Goal: Task Accomplishment & Management: Manage account settings

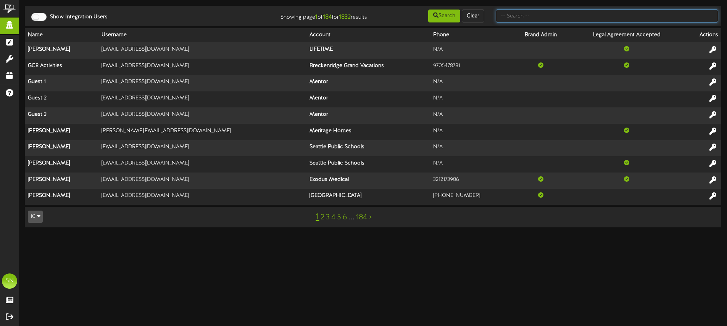
click at [539, 15] on input "text" at bounding box center [606, 16] width 222 height 13
type input "the picklr"
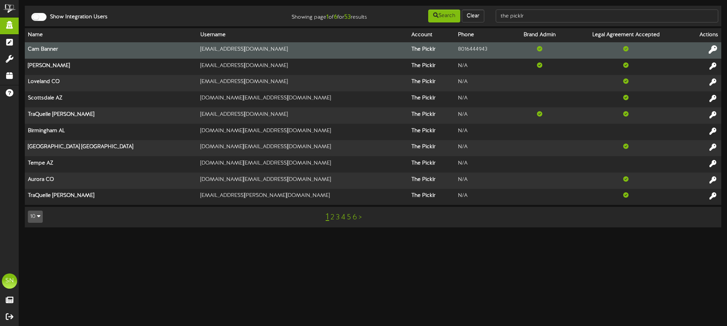
click at [712, 48] on icon at bounding box center [712, 49] width 8 height 8
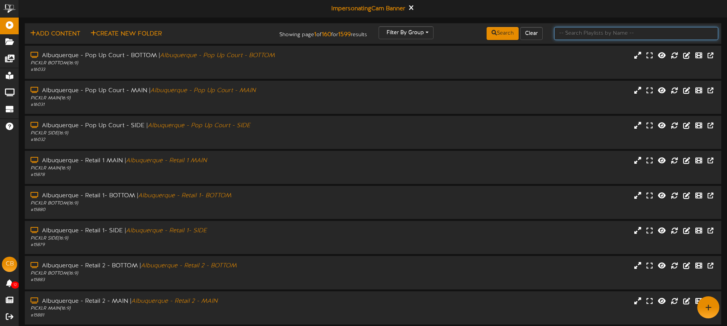
click at [567, 35] on input "text" at bounding box center [636, 33] width 164 height 13
type input "[GEOGRAPHIC_DATA]"
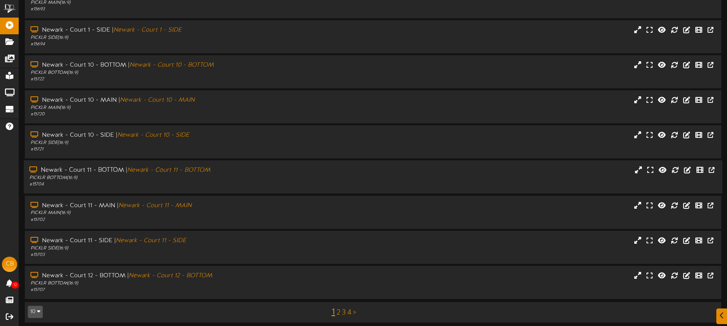
scroll to position [100, 0]
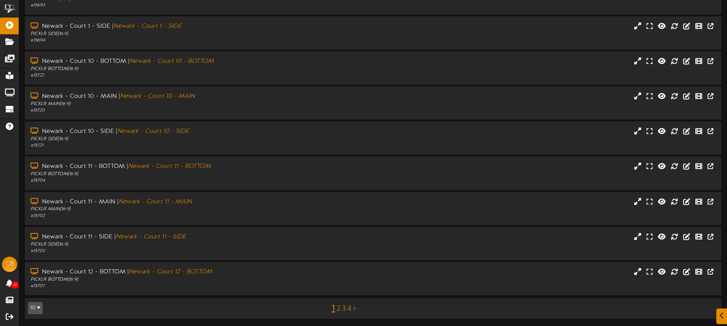
click at [235, 191] on div "Newark - Court 11 - BOTTOM | [GEOGRAPHIC_DATA] - Court 11 - BOTTOM PICKLR BOTTO…" at bounding box center [373, 174] width 708 height 34
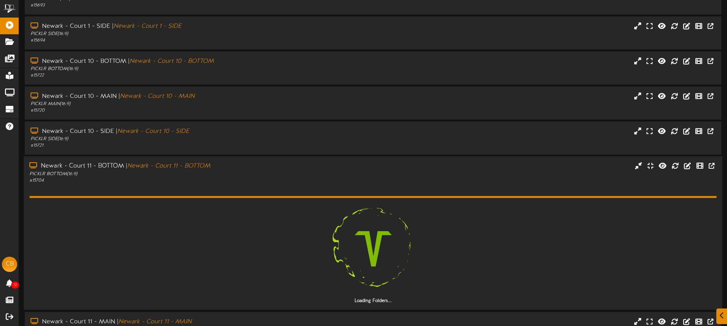
click at [238, 180] on div "# 15704" at bounding box center [169, 181] width 280 height 6
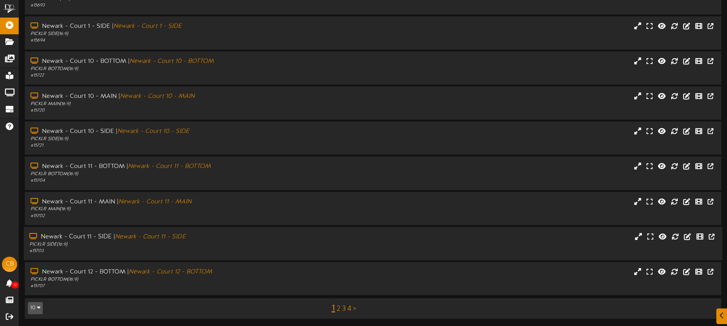
click at [241, 238] on div "Newark - Court 11 - SIDE | [GEOGRAPHIC_DATA] - Court 11 - SIDE" at bounding box center [169, 237] width 280 height 9
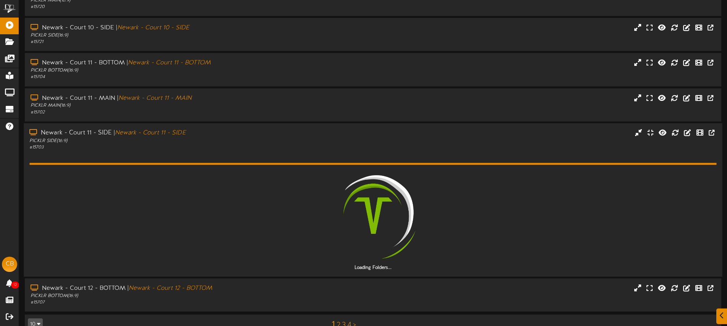
scroll to position [220, 0]
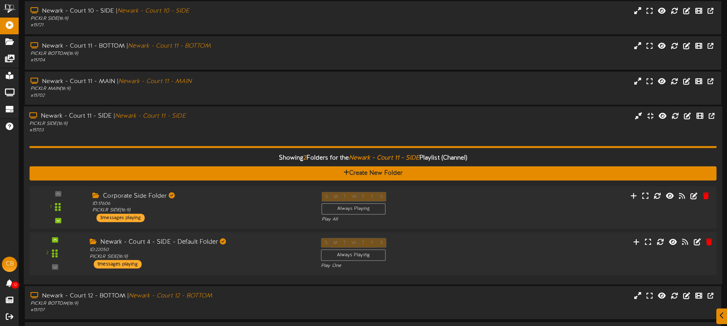
click at [261, 245] on div "Newark - Court 4 - SIDE - Default Folder" at bounding box center [200, 242] width 220 height 9
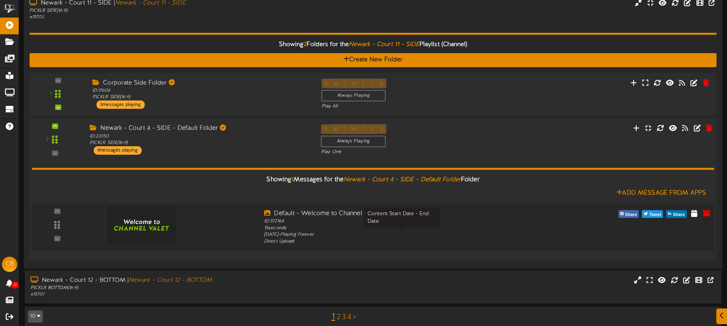
scroll to position [343, 0]
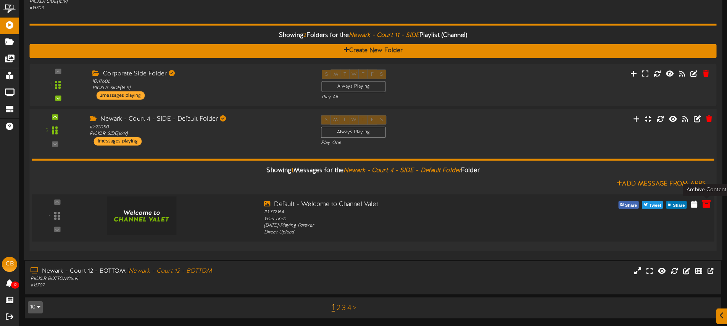
click at [710, 204] on icon at bounding box center [706, 204] width 8 height 8
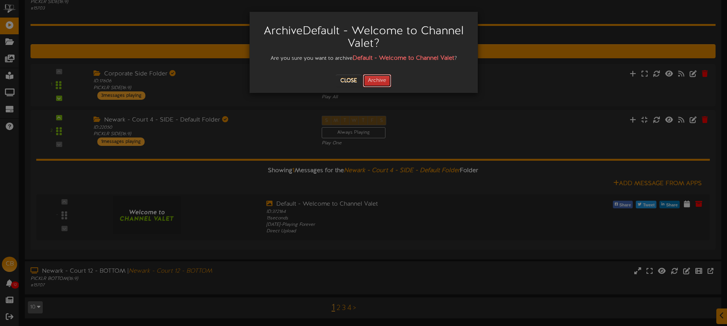
click at [376, 82] on button "Archive" at bounding box center [377, 80] width 28 height 13
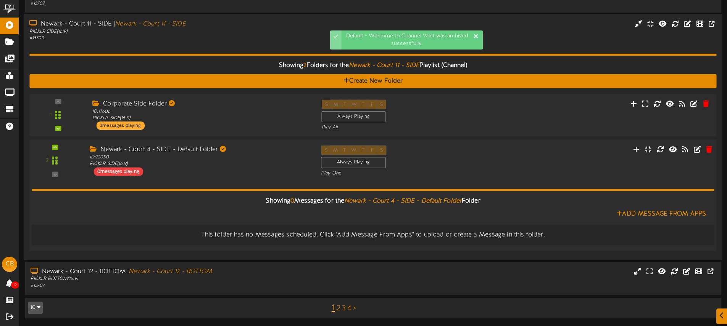
scroll to position [312, 0]
click at [311, 281] on div "Newark - Court 12 - BOTTOM | [GEOGRAPHIC_DATA] - Court 12 - BOTTOM PICKLR BOTTO…" at bounding box center [169, 279] width 291 height 22
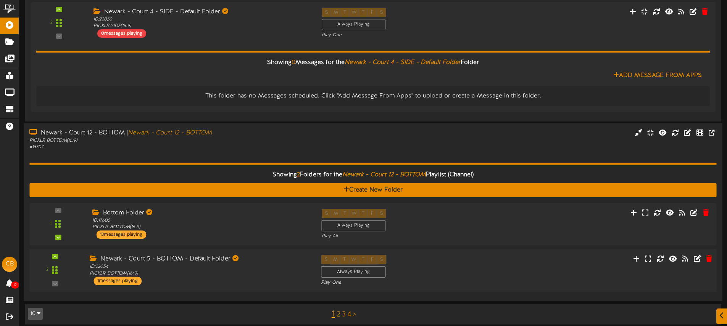
scroll to position [457, 0]
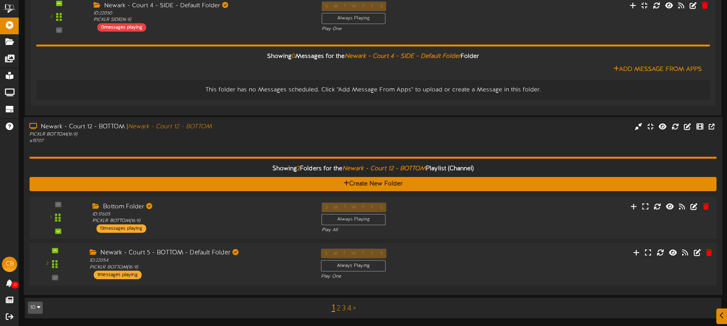
click at [288, 270] on div "ID: 22054 PICKLR BOTTOM ( 16:9 )" at bounding box center [200, 264] width 220 height 13
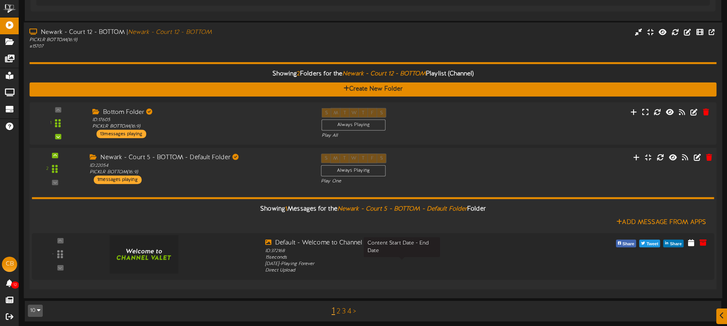
scroll to position [552, 0]
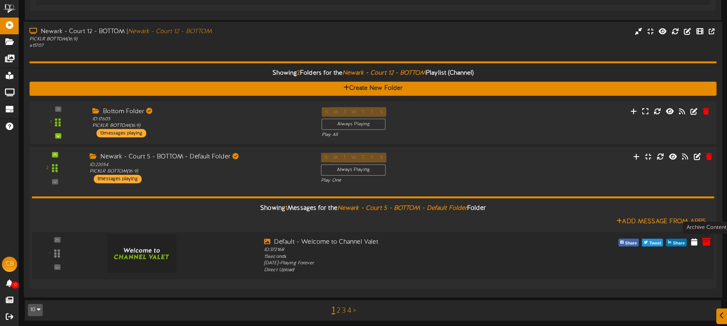
click at [706, 241] on icon at bounding box center [706, 242] width 8 height 8
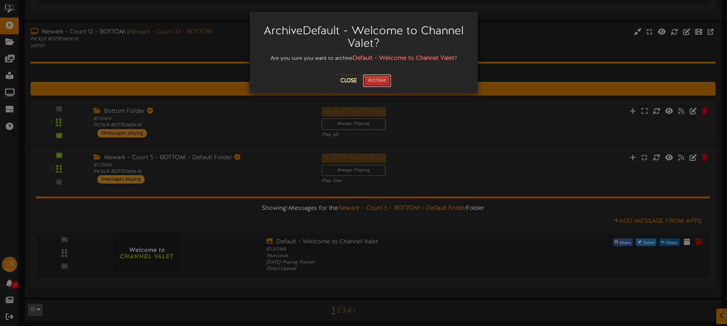
click at [384, 80] on button "Archive" at bounding box center [377, 80] width 28 height 13
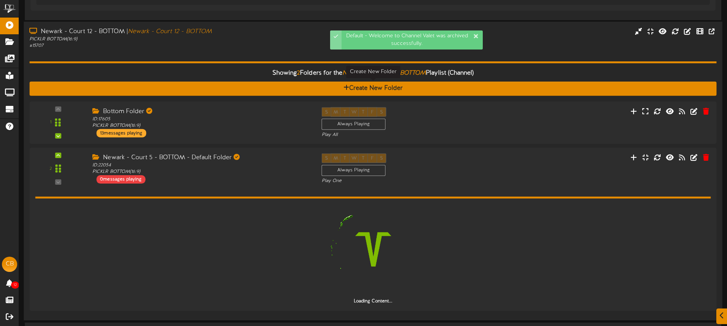
scroll to position [525, 0]
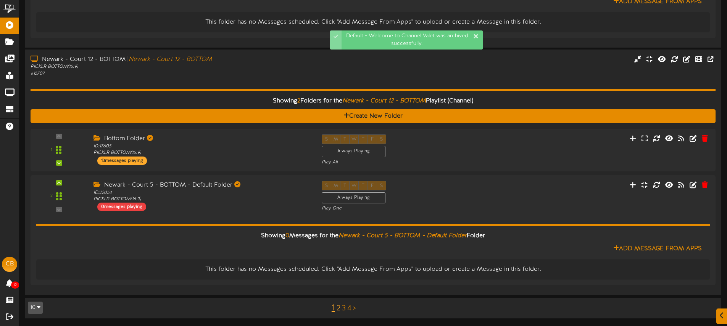
click at [339, 310] on link "2" at bounding box center [338, 309] width 4 height 8
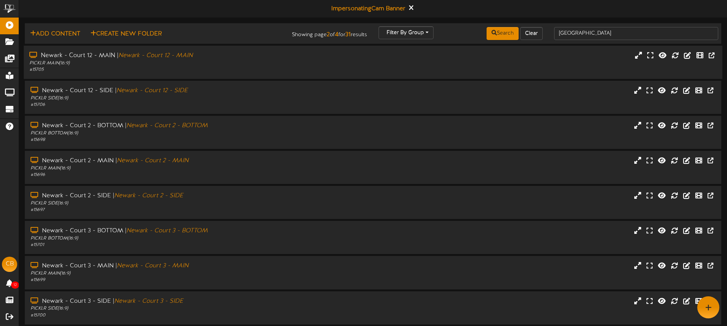
click at [256, 61] on div "PICKLR MAIN ( 16:9 )" at bounding box center [169, 63] width 280 height 6
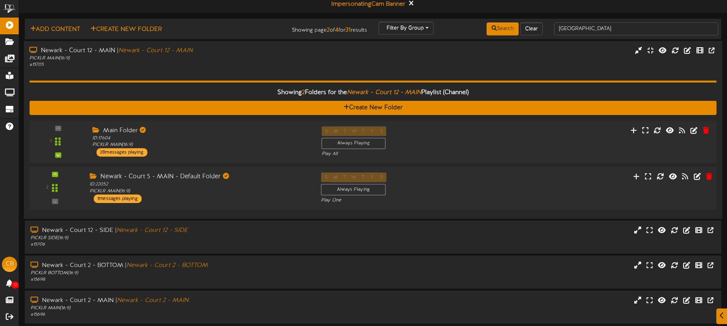
click at [292, 173] on div "Newark - Court 5 - MAIN - Default Folder" at bounding box center [200, 177] width 220 height 9
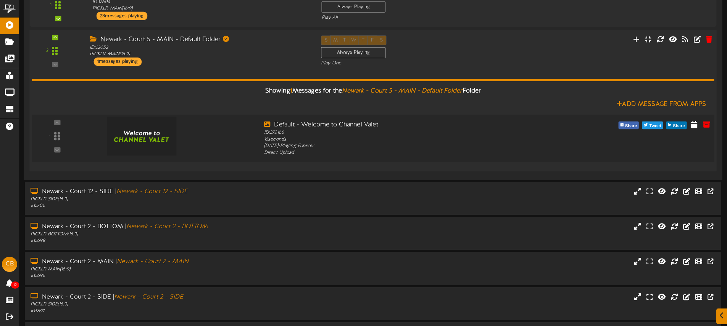
scroll to position [142, 0]
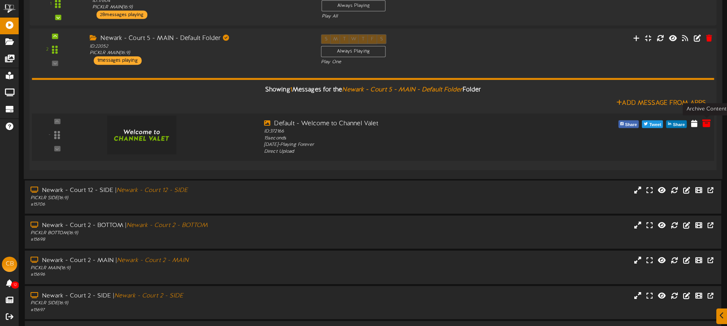
click at [705, 125] on icon at bounding box center [706, 123] width 8 height 8
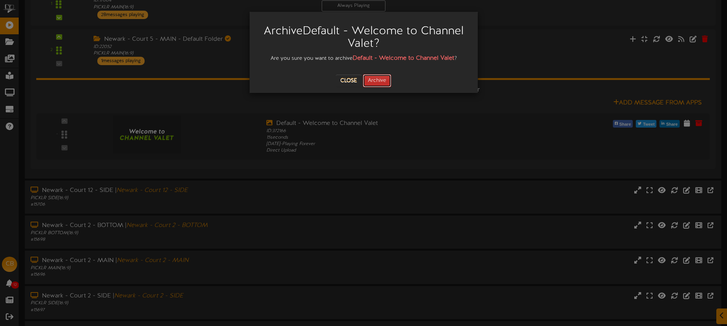
click at [384, 82] on button "Archive" at bounding box center [377, 80] width 28 height 13
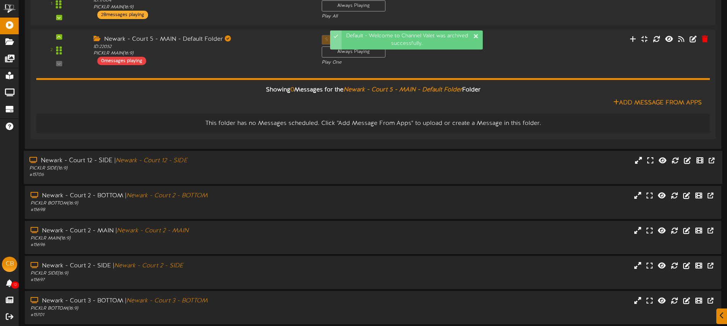
drag, startPoint x: 271, startPoint y: 152, endPoint x: 277, endPoint y: 154, distance: 6.0
click at [270, 152] on div "Newark - Court 12 - SIDE | [GEOGRAPHIC_DATA] - Court 12 - SIDE PICKLR SIDE ( 16…" at bounding box center [373, 167] width 698 height 33
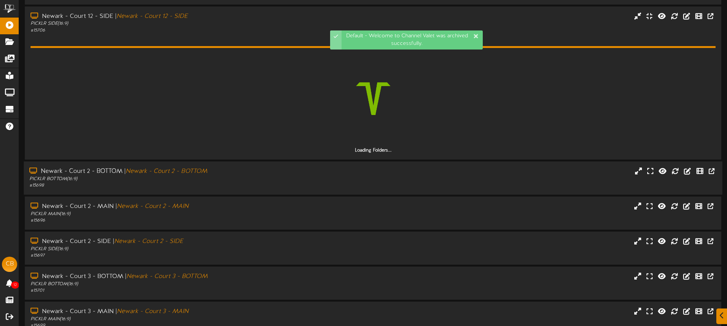
scroll to position [287, 0]
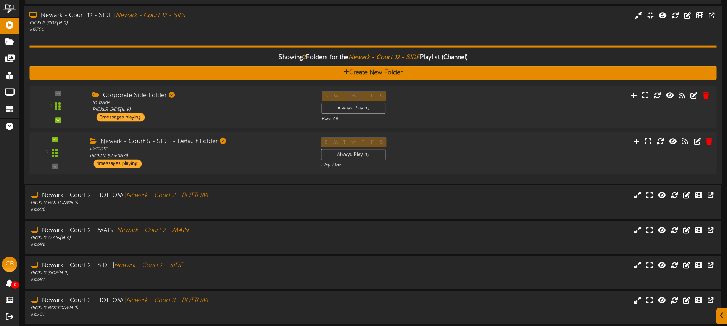
click at [481, 146] on div "S M T W T F S Always Playing Play One" at bounding box center [402, 153] width 174 height 31
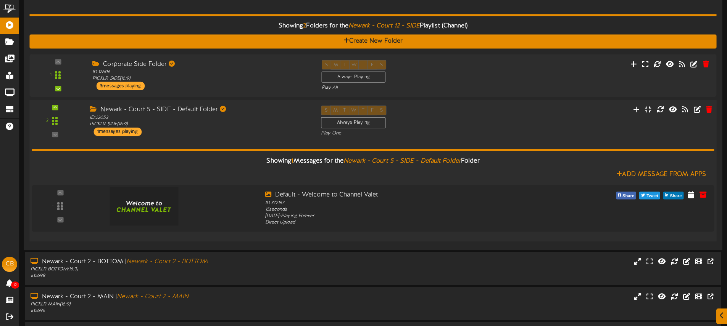
scroll to position [325, 0]
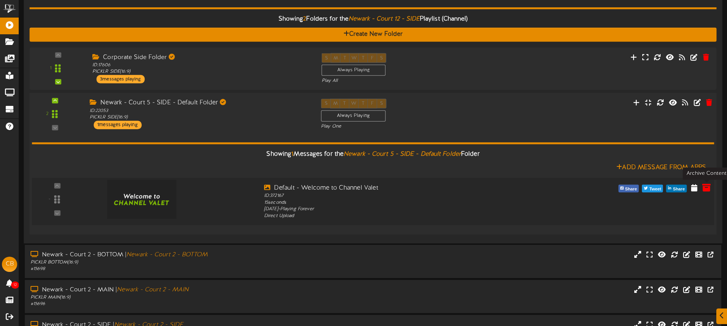
click at [708, 190] on icon at bounding box center [706, 187] width 8 height 8
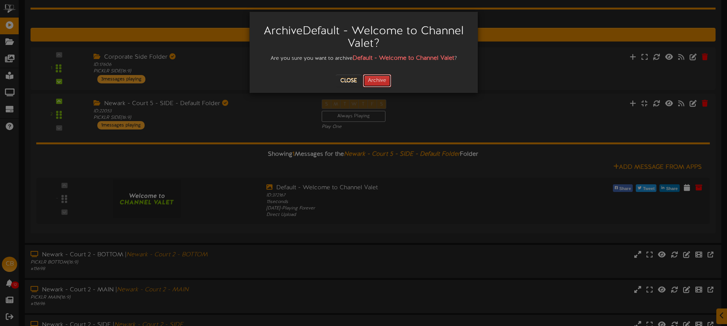
click at [377, 79] on button "Archive" at bounding box center [377, 80] width 28 height 13
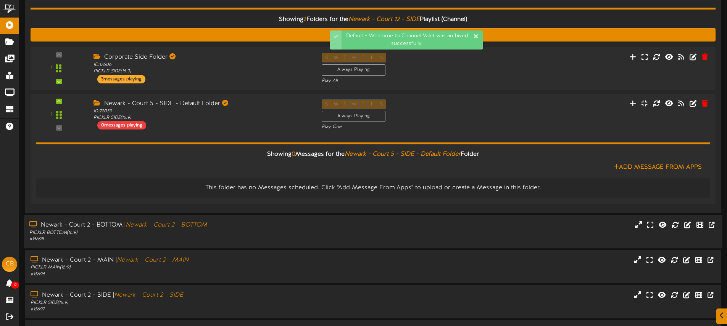
click at [305, 233] on div "PICKLR BOTTOM ( 16:9 )" at bounding box center [169, 233] width 280 height 6
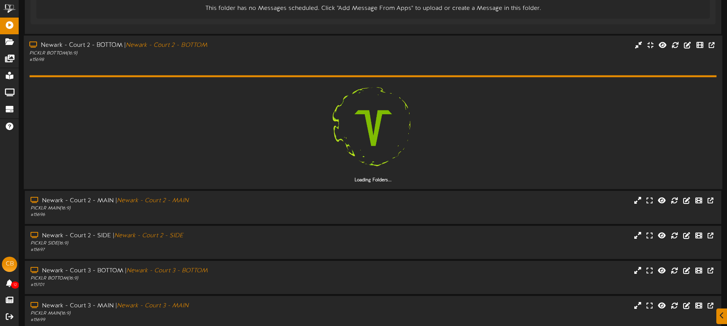
scroll to position [510, 0]
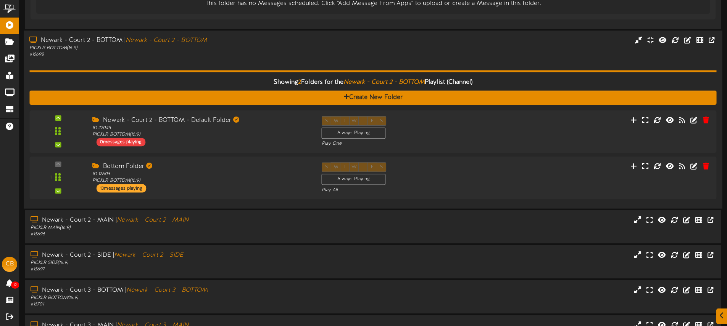
click at [401, 67] on div "Showing 2 Folders for the Newark - Court 2 - BOTTOM Playlist (Channel) Create N…" at bounding box center [372, 130] width 687 height 145
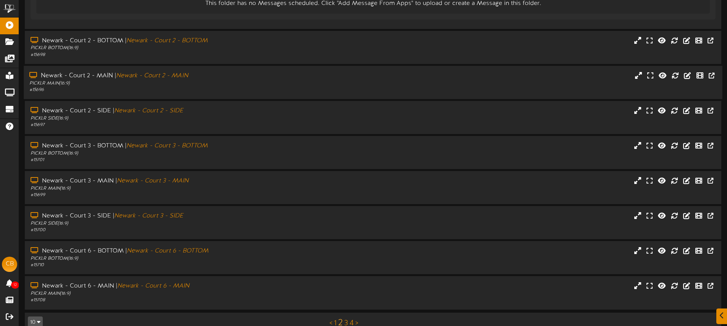
click at [333, 90] on div "Newark - Court 2 - MAIN | [GEOGRAPHIC_DATA] - Court 2 - MAIN PICKLR MAIN ( 16:9…" at bounding box center [373, 83] width 698 height 22
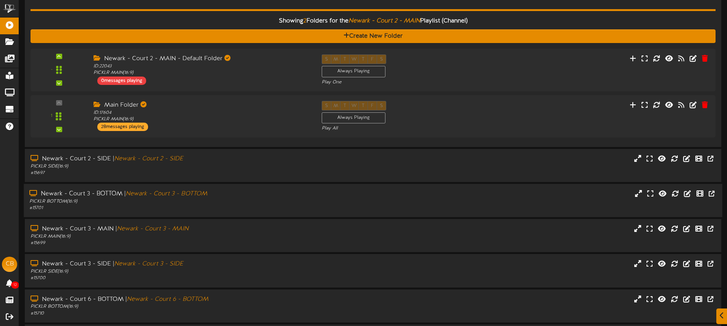
scroll to position [622, 0]
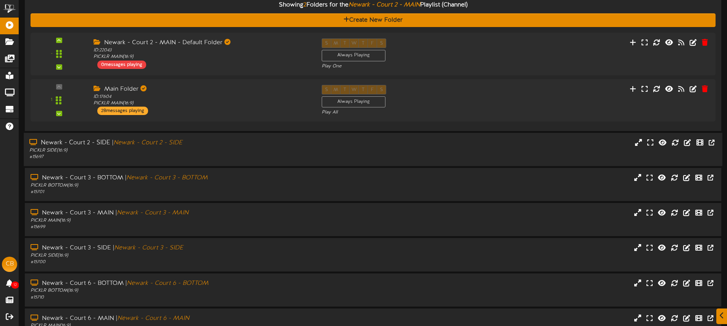
click at [243, 157] on div "# 15697" at bounding box center [169, 157] width 280 height 6
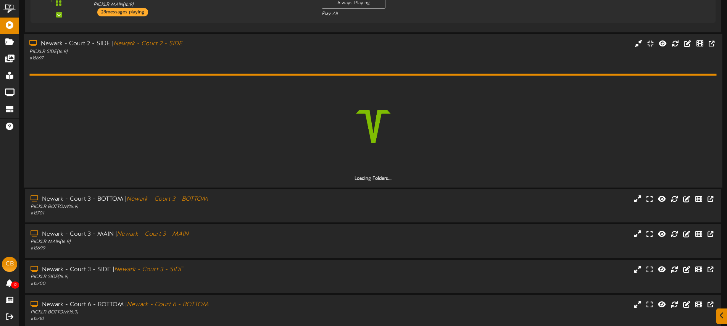
scroll to position [722, 0]
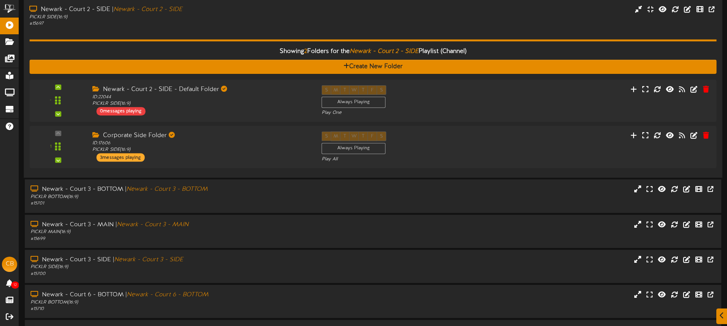
click at [264, 36] on div "Showing 2 Folders for the Newark - Court 2 - SIDE Playlist (Channel) Create New…" at bounding box center [372, 99] width 687 height 145
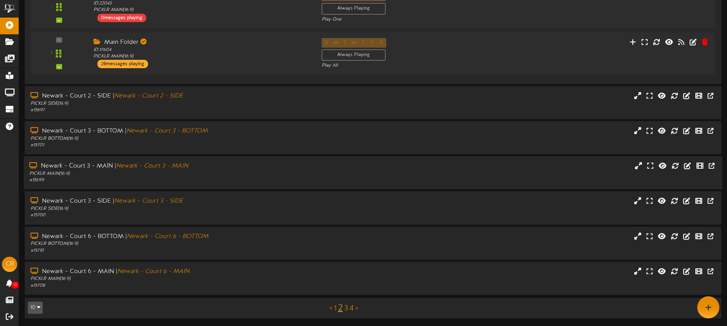
click at [250, 175] on div "PICKLR MAIN ( 16:9 )" at bounding box center [169, 174] width 280 height 6
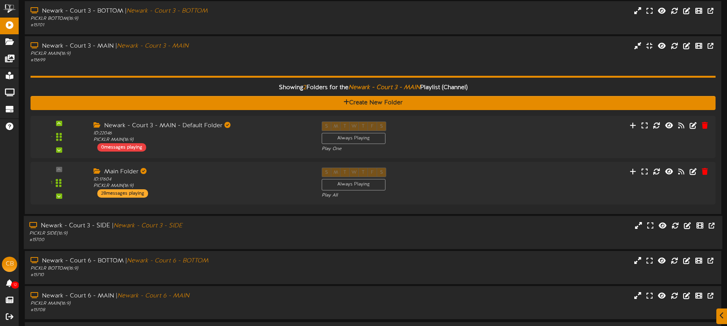
scroll to position [814, 0]
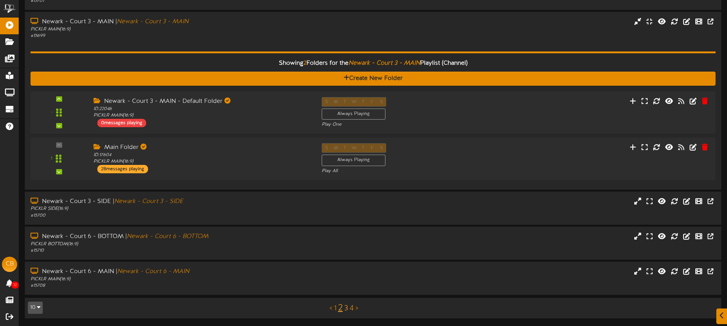
click at [345, 308] on link "3" at bounding box center [346, 309] width 4 height 8
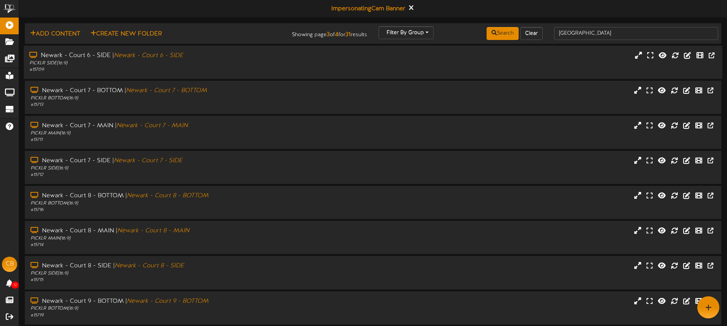
click at [207, 54] on div "Newark - Court 6 - SIDE | Newark - Court 6 - SIDE" at bounding box center [169, 55] width 280 height 9
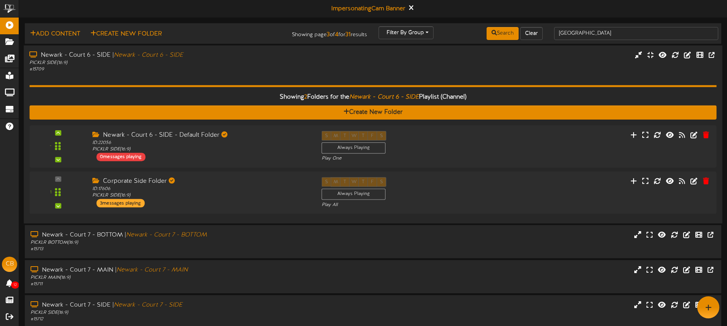
click at [251, 76] on div "Showing 2 Folders for the Newark - Court 6 - SIDE Playlist (Channel) Create New…" at bounding box center [372, 145] width 687 height 145
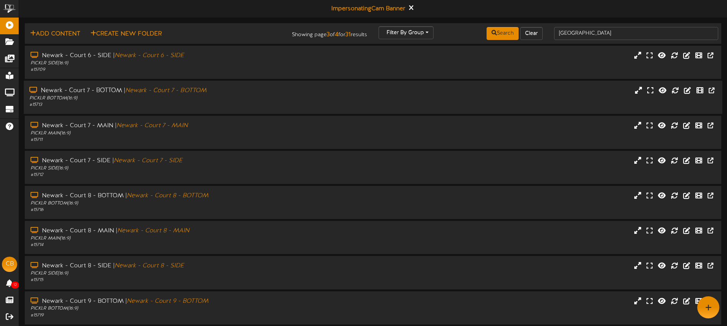
click at [250, 98] on div "PICKLR BOTTOM ( 16:9 )" at bounding box center [169, 98] width 280 height 6
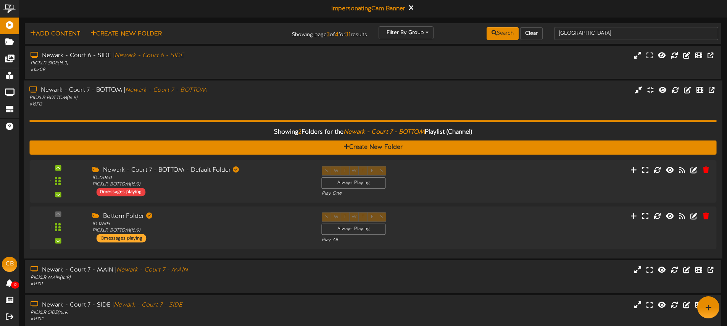
click at [263, 94] on div "Newark - Court 7 - BOTTOM | [GEOGRAPHIC_DATA] - Court 7 - BOTTOM" at bounding box center [169, 90] width 280 height 9
